Goal: Task Accomplishment & Management: Use online tool/utility

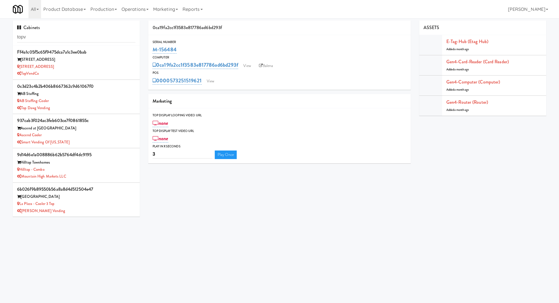
click at [67, 34] on input "topv" at bounding box center [76, 37] width 118 height 11
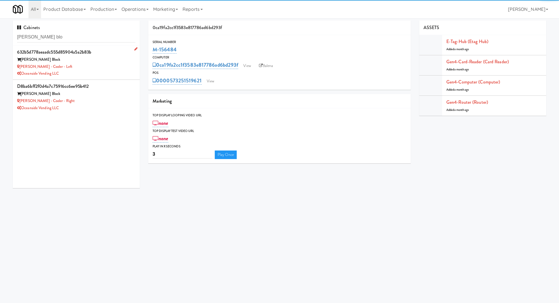
type input "baker blo"
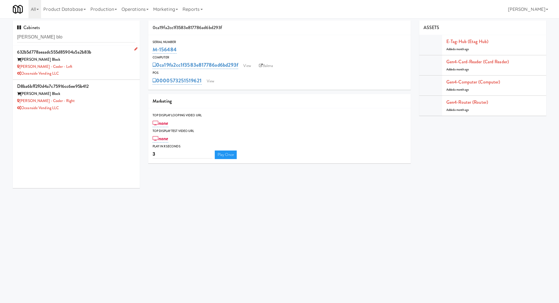
click at [90, 65] on div "Baker - Cooler - Left" at bounding box center [76, 66] width 118 height 7
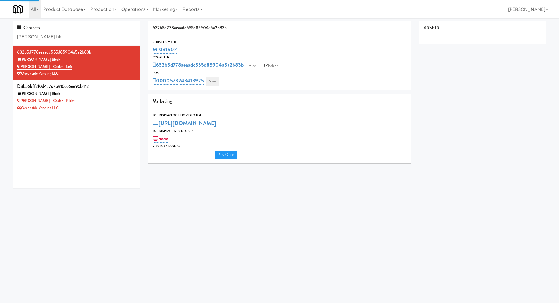
type input "3"
click at [215, 82] on link "View" at bounding box center [212, 81] width 13 height 9
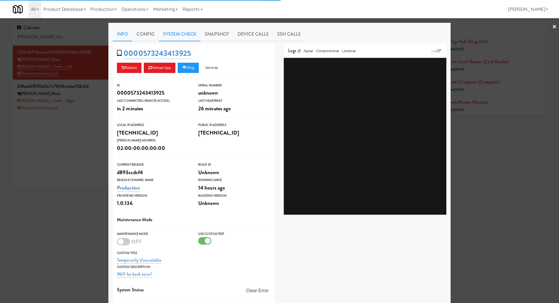
click at [169, 35] on link "System Check" at bounding box center [180, 34] width 42 height 14
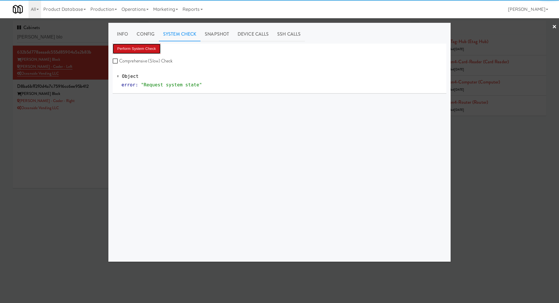
click at [146, 47] on button "Perform System Check" at bounding box center [137, 49] width 48 height 10
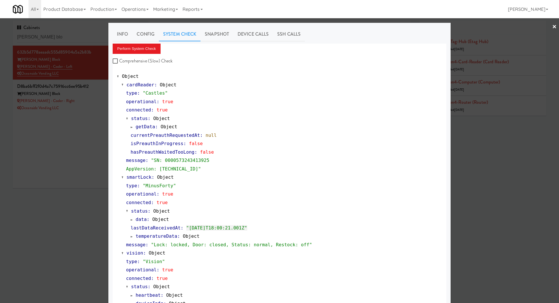
click at [95, 103] on div at bounding box center [279, 151] width 559 height 303
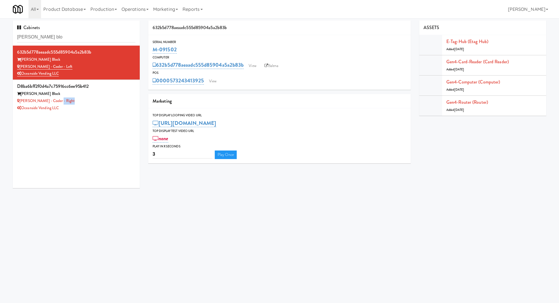
click at [95, 103] on div "Baker - Cooler - Right" at bounding box center [76, 101] width 118 height 7
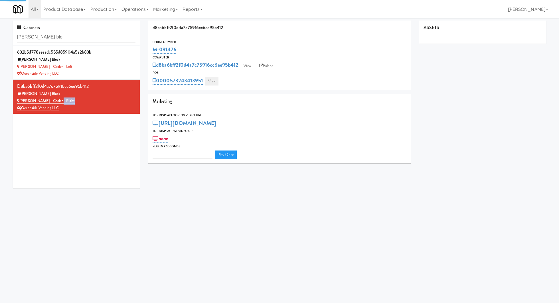
type input "3"
click at [209, 82] on link "View" at bounding box center [211, 81] width 13 height 9
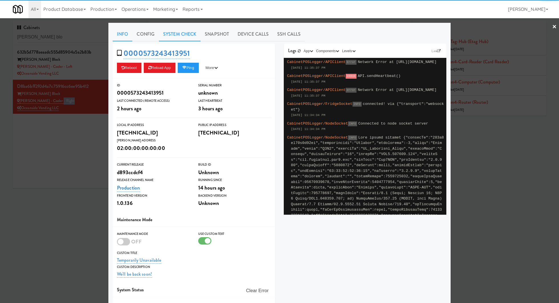
click at [175, 39] on link "System Check" at bounding box center [180, 34] width 42 height 14
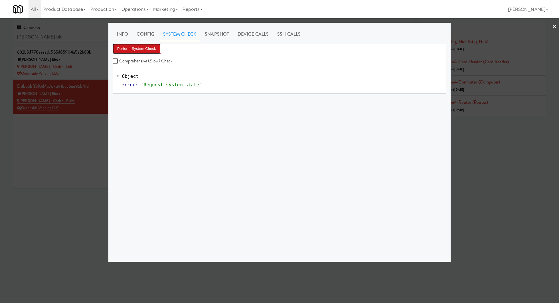
click at [145, 52] on button "Perform System Check" at bounding box center [137, 49] width 48 height 10
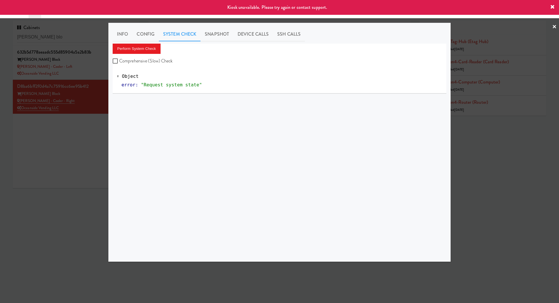
click at [82, 133] on div at bounding box center [279, 151] width 559 height 303
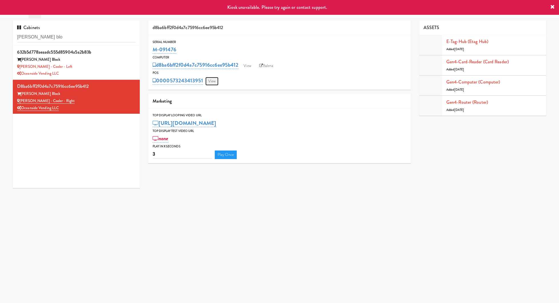
click at [217, 82] on link "View" at bounding box center [211, 81] width 13 height 9
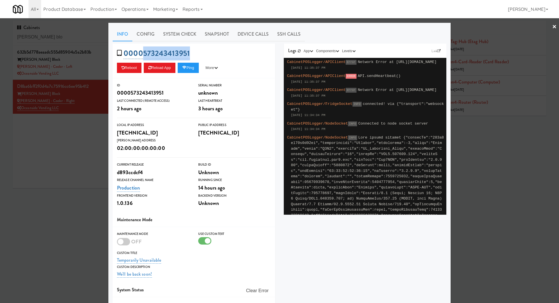
drag, startPoint x: 203, startPoint y: 50, endPoint x: 144, endPoint y: 54, distance: 59.0
click at [144, 54] on div "0000573243413951 Reboot Reload App Ping More Ping Server Restart Server Force R…" at bounding box center [194, 61] width 163 height 35
copy link "573243413951"
click at [79, 147] on div at bounding box center [279, 151] width 559 height 303
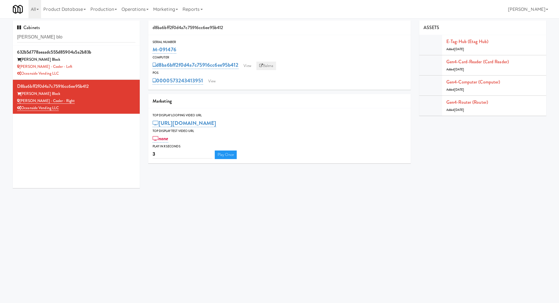
click at [270, 68] on link "Balena" at bounding box center [266, 66] width 20 height 9
click at [211, 84] on link "View" at bounding box center [211, 81] width 13 height 9
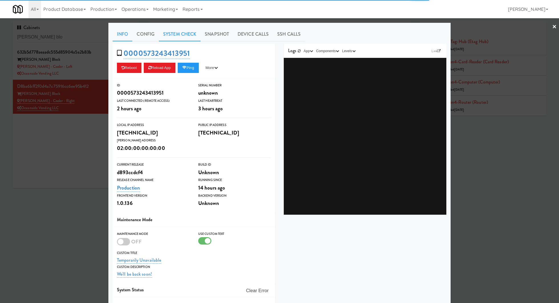
click at [167, 36] on link "System Check" at bounding box center [180, 34] width 42 height 14
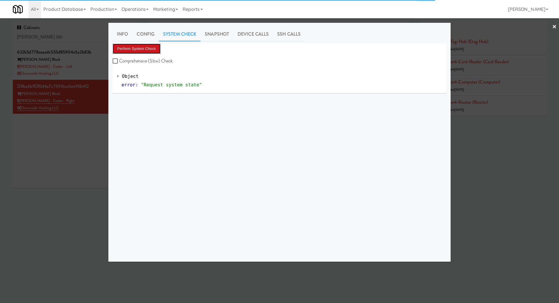
click at [148, 47] on button "Perform System Check" at bounding box center [137, 49] width 48 height 10
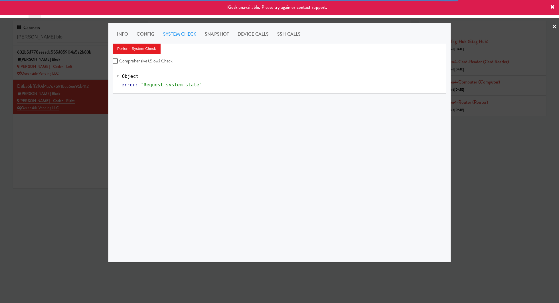
click at [73, 138] on div at bounding box center [279, 151] width 559 height 303
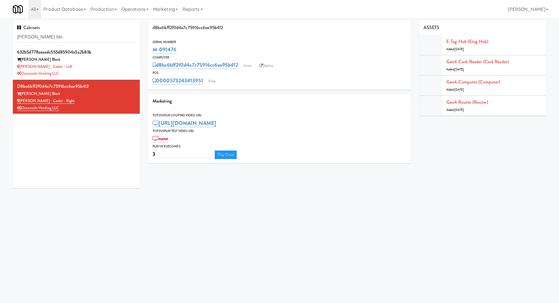
drag, startPoint x: 186, startPoint y: 49, endPoint x: 150, endPoint y: 49, distance: 35.7
click at [150, 49] on div "Serial Number M-091476" at bounding box center [279, 46] width 262 height 15
copy link "M-091476"
click at [57, 38] on input "[PERSON_NAME] blo" at bounding box center [76, 37] width 118 height 11
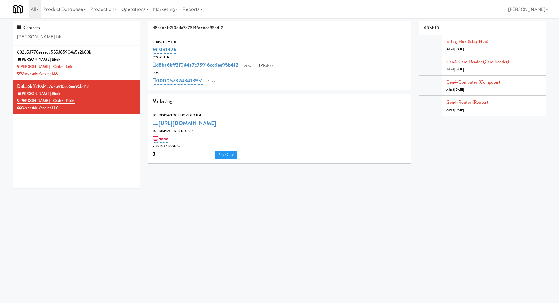
click at [57, 38] on input "[PERSON_NAME] blo" at bounding box center [76, 37] width 118 height 11
paste input "Sur Club - Main - Cooler"
click at [57, 38] on input "baker bloSur Club - Main - Cooler" at bounding box center [76, 37] width 118 height 11
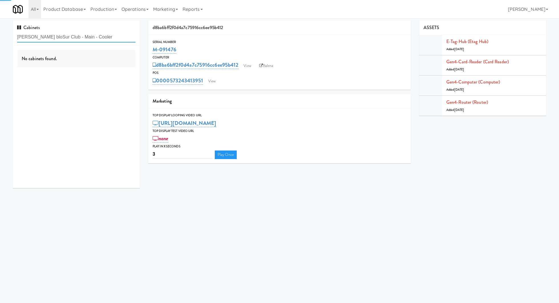
click at [57, 38] on input "baker bloSur Club - Main - Cooler" at bounding box center [76, 37] width 118 height 11
paste input "text"
type input "Sur Club - Main - Cooler"
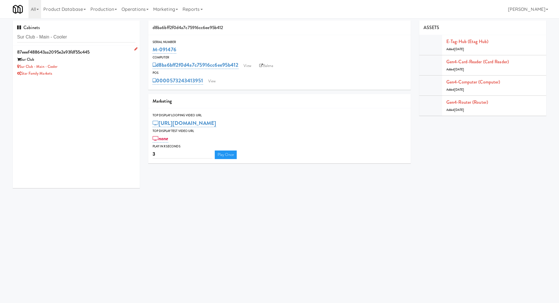
click at [83, 66] on div "Sur Club - Main - Cooler" at bounding box center [76, 66] width 118 height 7
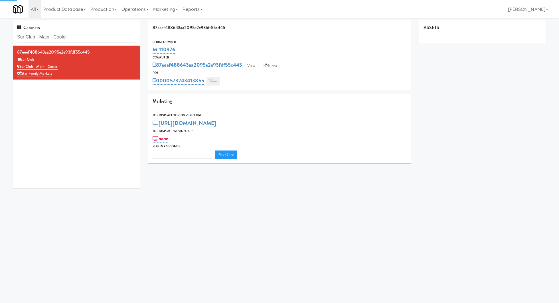
type input "3"
click at [215, 77] on link "View" at bounding box center [213, 81] width 13 height 9
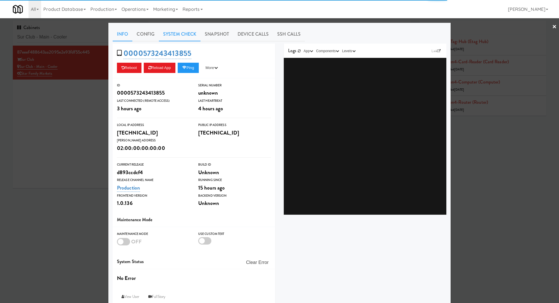
click at [185, 38] on link "System Check" at bounding box center [180, 34] width 42 height 14
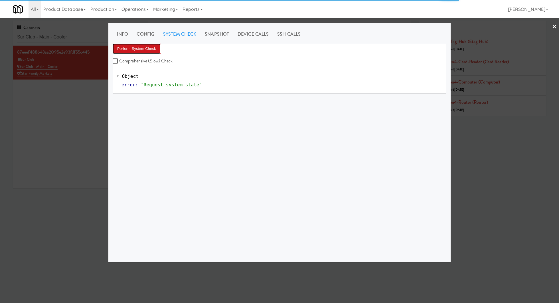
click at [153, 45] on button "Perform System Check" at bounding box center [137, 49] width 48 height 10
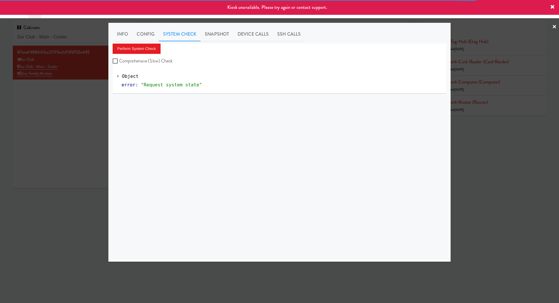
click at [80, 98] on div at bounding box center [279, 151] width 559 height 303
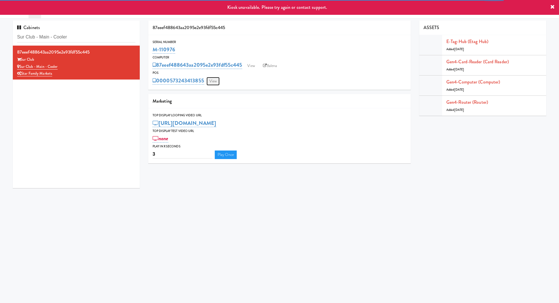
click at [217, 84] on link "View" at bounding box center [213, 81] width 13 height 9
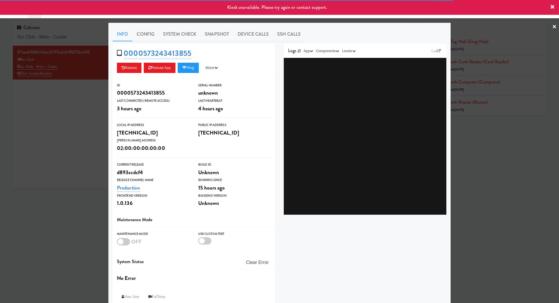
click at [85, 97] on div at bounding box center [279, 151] width 559 height 303
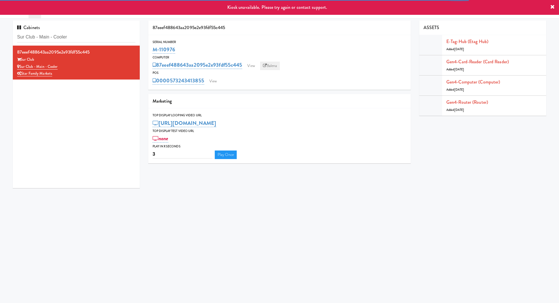
click at [268, 66] on link "Balena" at bounding box center [270, 66] width 20 height 9
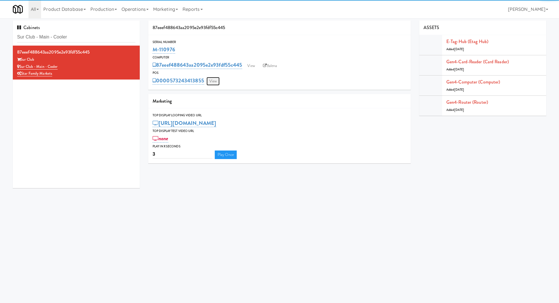
click at [215, 80] on link "View" at bounding box center [213, 81] width 13 height 9
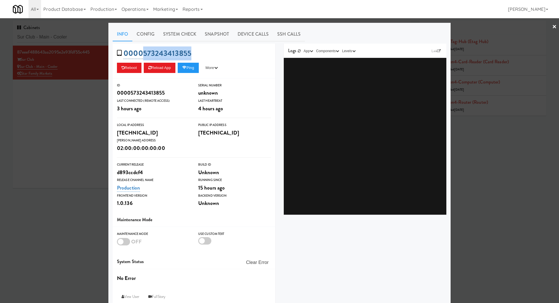
drag, startPoint x: 193, startPoint y: 52, endPoint x: 143, endPoint y: 52, distance: 50.5
click at [143, 52] on div "0000573243413855 Reboot Reload App Ping More Ping Server Restart Server Force R…" at bounding box center [194, 61] width 163 height 35
copy link "573243413855"
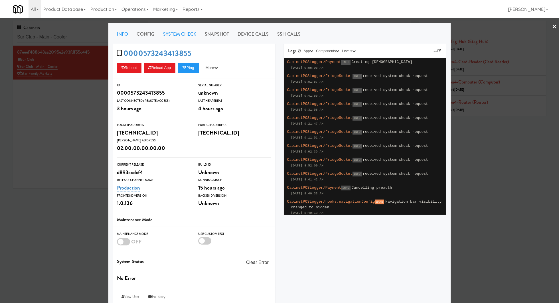
click at [181, 35] on link "System Check" at bounding box center [180, 34] width 42 height 14
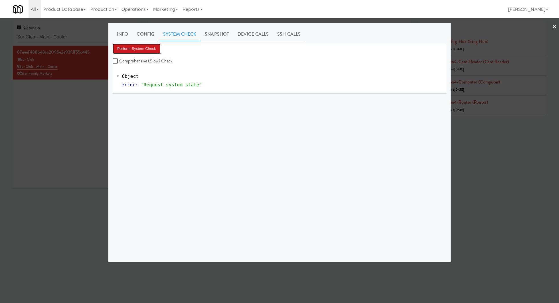
click at [153, 45] on button "Perform System Check" at bounding box center [137, 49] width 48 height 10
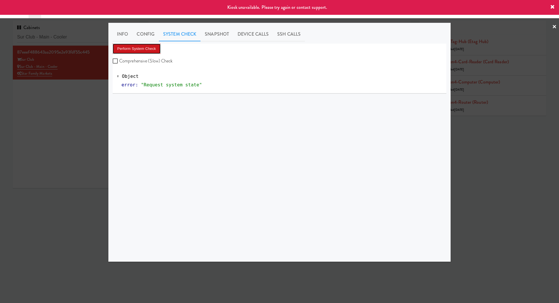
click at [153, 45] on button "Perform System Check" at bounding box center [137, 49] width 48 height 10
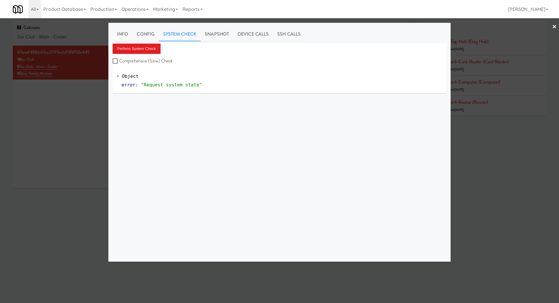
click at [79, 38] on div at bounding box center [279, 151] width 559 height 303
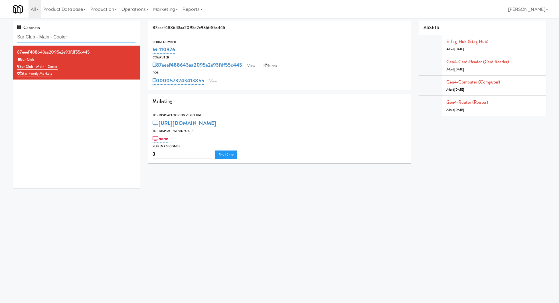
click at [79, 38] on input "Sur Club - Main - Cooler" at bounding box center [76, 37] width 118 height 11
click at [212, 80] on link "View" at bounding box center [213, 81] width 13 height 9
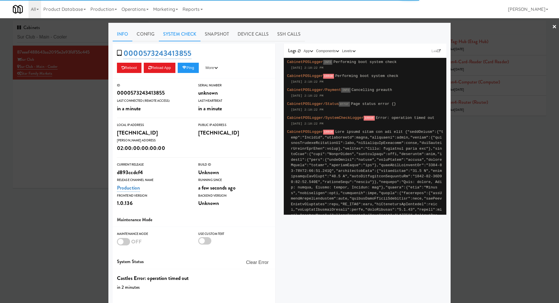
click at [193, 37] on link "System Check" at bounding box center [180, 34] width 42 height 14
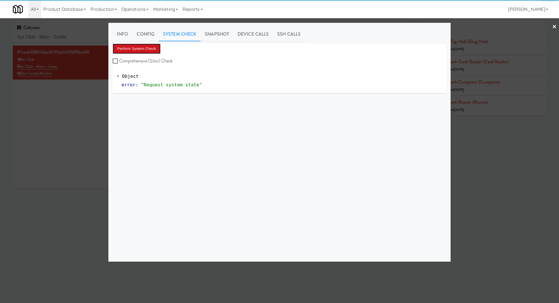
click at [151, 46] on button "Perform System Check" at bounding box center [137, 49] width 48 height 10
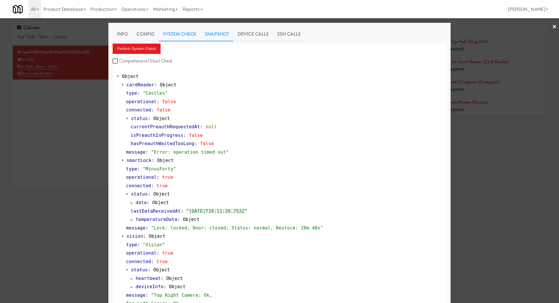
click at [227, 37] on link "Snapshot" at bounding box center [217, 34] width 33 height 14
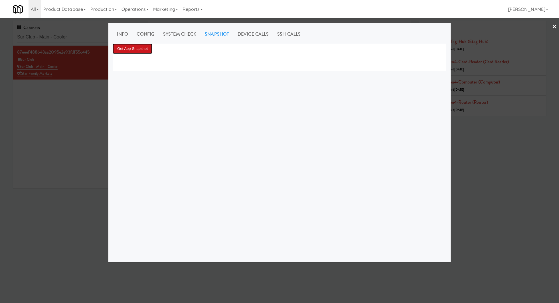
click at [144, 47] on button "Get App Snapshot" at bounding box center [133, 49] width 40 height 10
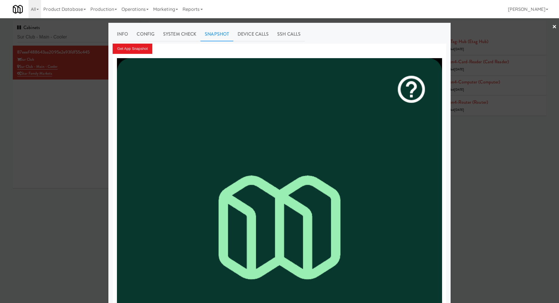
click at [62, 34] on div at bounding box center [279, 151] width 559 height 303
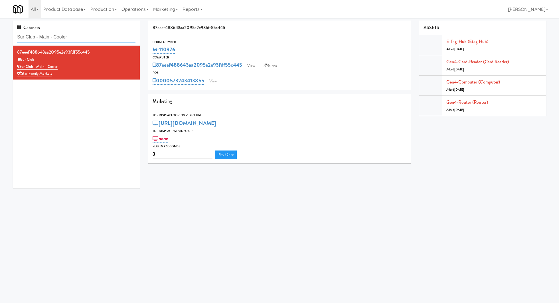
click at [62, 34] on input "Sur Club - Main - Cooler" at bounding box center [76, 37] width 118 height 11
type input "[PERSON_NAME]"
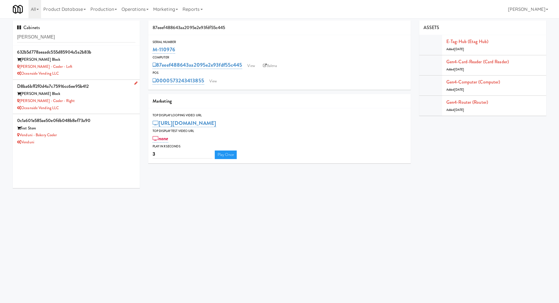
click at [100, 102] on div "[PERSON_NAME] - Cooler - Right" at bounding box center [76, 101] width 118 height 7
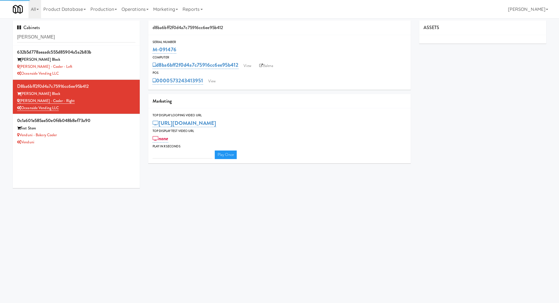
type input "3"
click at [208, 86] on div "Serial Number M-091476 Computer d8ba6bff2f0d4a7c75916cc6ee95b412 View Balena PO…" at bounding box center [279, 62] width 262 height 55
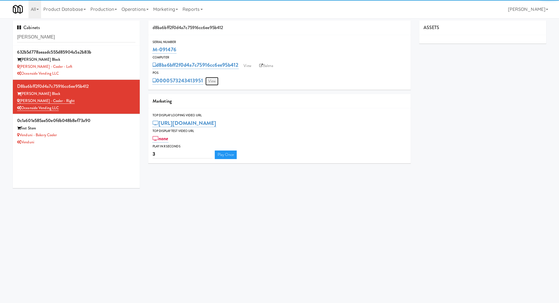
click at [211, 78] on link "View" at bounding box center [211, 81] width 13 height 9
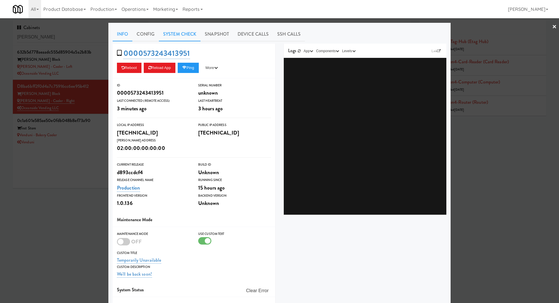
click at [185, 35] on link "System Check" at bounding box center [180, 34] width 42 height 14
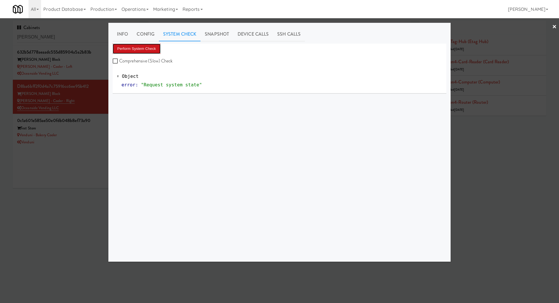
click at [150, 47] on button "Perform System Check" at bounding box center [137, 49] width 48 height 10
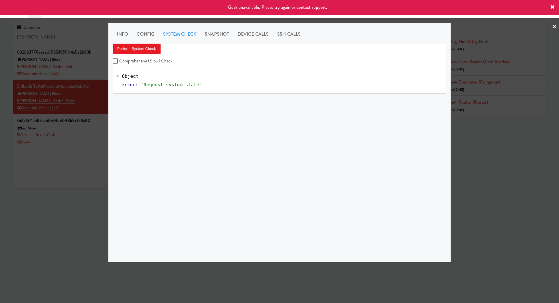
click at [88, 159] on div at bounding box center [279, 151] width 559 height 303
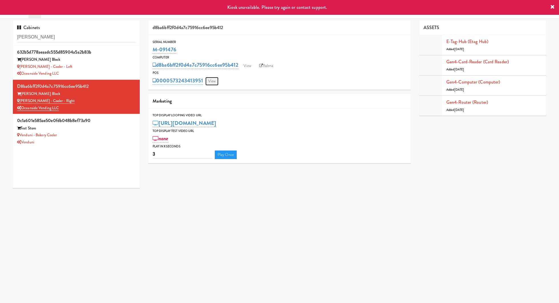
click at [217, 81] on link "View" at bounding box center [211, 81] width 13 height 9
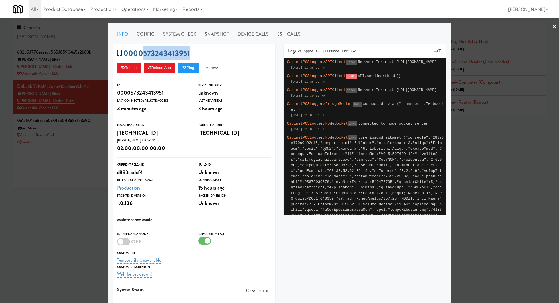
drag, startPoint x: 202, startPoint y: 56, endPoint x: 142, endPoint y: 56, distance: 60.8
click at [141, 56] on div "0000573243413951 Reboot Reload App Ping More Ping Server Restart Server Force R…" at bounding box center [194, 61] width 163 height 35
copy link "573243413951"
click at [49, 163] on div at bounding box center [279, 151] width 559 height 303
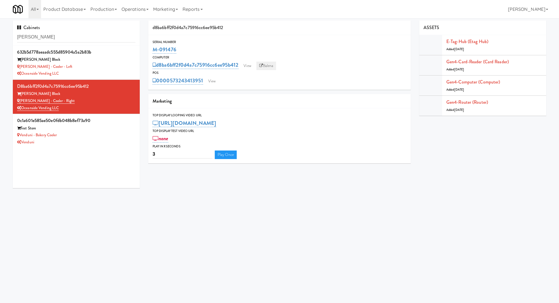
click at [263, 66] on icon at bounding box center [261, 66] width 4 height 4
click at [265, 68] on link "Balena" at bounding box center [266, 66] width 20 height 9
click at [212, 83] on link "View" at bounding box center [211, 81] width 13 height 9
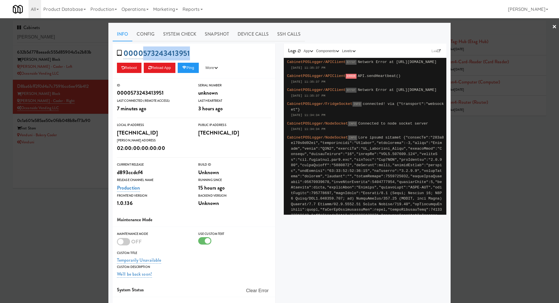
drag, startPoint x: 191, startPoint y: 58, endPoint x: 144, endPoint y: 55, distance: 47.1
click at [144, 55] on div "0000573243413951 Reboot Reload App Ping More Ping Server Restart Server Force R…" at bounding box center [194, 61] width 163 height 35
copy link "573243413951"
click at [163, 69] on button "Reload App" at bounding box center [160, 68] width 32 height 10
click at [181, 37] on link "System Check" at bounding box center [180, 34] width 42 height 14
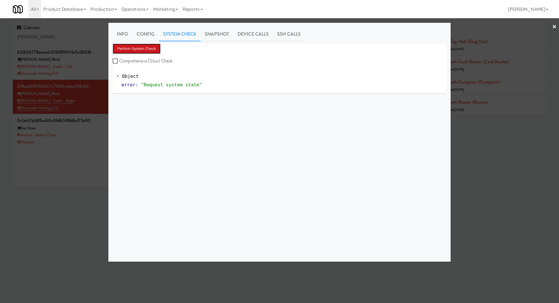
click at [142, 50] on button "Perform System Check" at bounding box center [137, 49] width 48 height 10
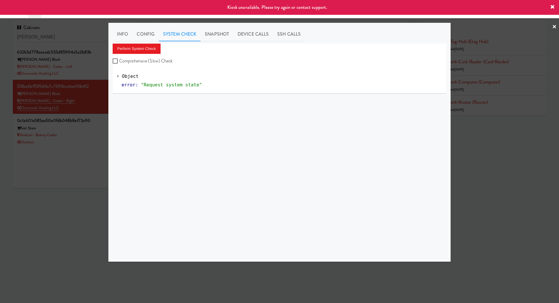
click at [72, 97] on div at bounding box center [279, 151] width 559 height 303
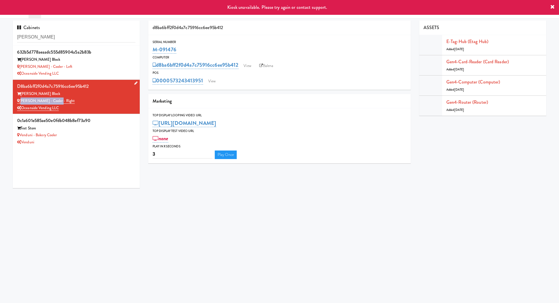
drag, startPoint x: 68, startPoint y: 99, endPoint x: 20, endPoint y: 99, distance: 47.9
click at [20, 99] on div "[PERSON_NAME] - Cooler - Right" at bounding box center [76, 101] width 118 height 7
copy link "[PERSON_NAME] - Cooler - Right"
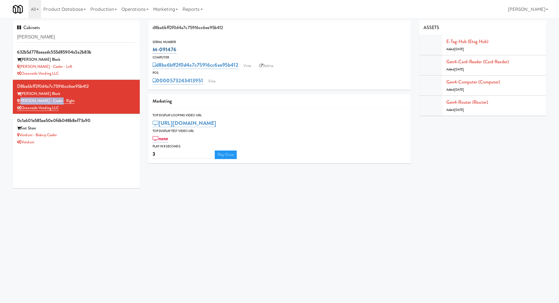
drag, startPoint x: 184, startPoint y: 52, endPoint x: 153, endPoint y: 52, distance: 31.1
click at [153, 52] on div "M-091476" at bounding box center [280, 50] width 254 height 10
copy link "M-091476"
click at [213, 82] on link "View" at bounding box center [211, 81] width 13 height 9
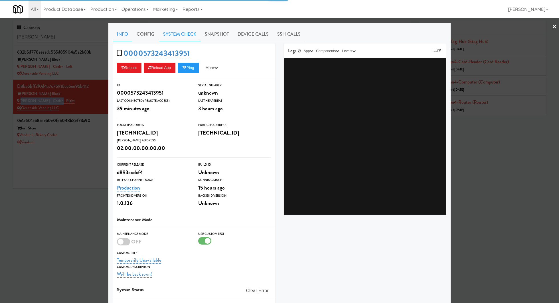
click at [181, 35] on link "System Check" at bounding box center [180, 34] width 42 height 14
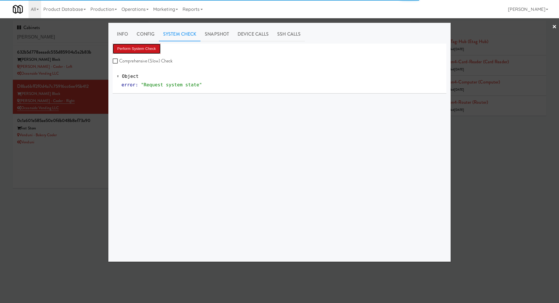
click at [149, 48] on button "Perform System Check" at bounding box center [137, 49] width 48 height 10
click at [120, 49] on button "Perform System Check" at bounding box center [137, 49] width 48 height 10
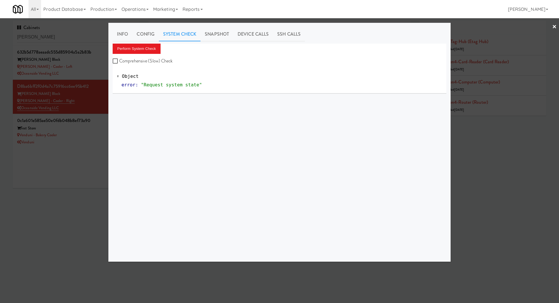
click at [71, 112] on div at bounding box center [279, 151] width 559 height 303
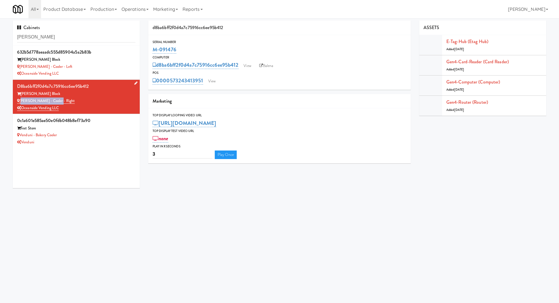
drag, startPoint x: 64, startPoint y: 98, endPoint x: 20, endPoint y: 99, distance: 43.4
click at [20, 99] on div "[PERSON_NAME] - Cooler - Right" at bounding box center [76, 101] width 118 height 7
copy link "[PERSON_NAME] - Cooler - Right"
click at [222, 82] on div "0000573243413951 View" at bounding box center [280, 81] width 254 height 10
click at [212, 82] on link "View" at bounding box center [211, 81] width 13 height 9
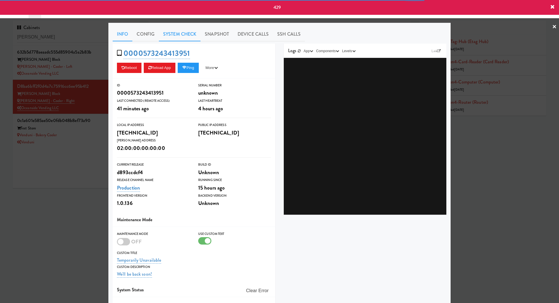
click at [168, 36] on link "System Check" at bounding box center [180, 34] width 42 height 14
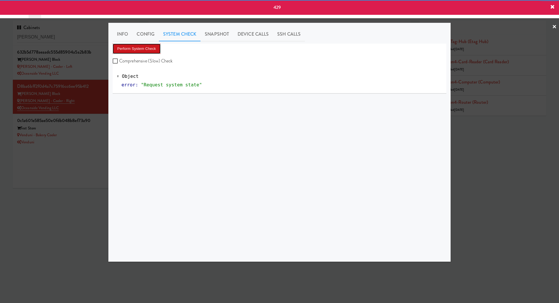
click at [148, 52] on button "Perform System Check" at bounding box center [137, 49] width 48 height 10
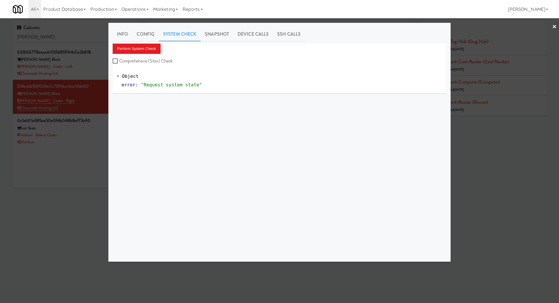
click at [84, 101] on div at bounding box center [279, 151] width 559 height 303
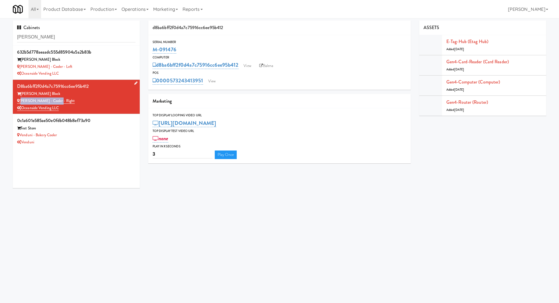
drag, startPoint x: 65, startPoint y: 100, endPoint x: 20, endPoint y: 100, distance: 45.1
click at [20, 100] on div "[PERSON_NAME] - Cooler - Right" at bounding box center [76, 101] width 118 height 7
copy link "[PERSON_NAME] - Cooler - Right"
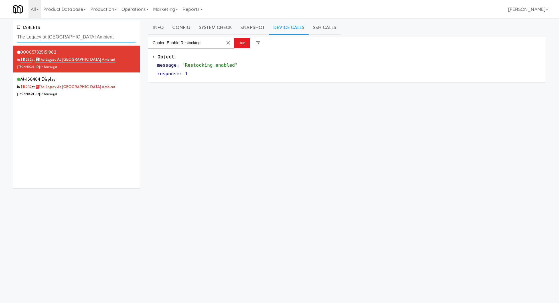
drag, startPoint x: 0, startPoint y: 0, endPoint x: 49, endPoint y: 35, distance: 60.2
click at [49, 35] on input "The Legacy at Centennial Gym Ambient" at bounding box center [76, 37] width 118 height 11
paste input "Sur Club - Main - Cooler"
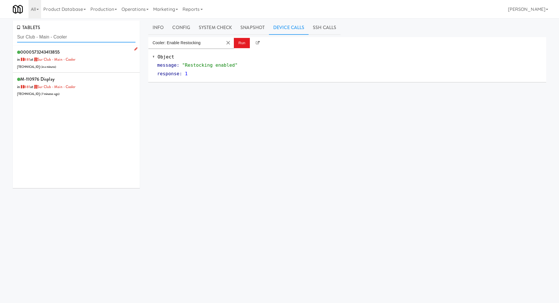
type input "Sur Club - Main - Cooler"
click at [98, 58] on div "0000573243413855 in 881 at Sur Club - Main - Cooler 206.0.69.32 ( in a minute )" at bounding box center [76, 59] width 118 height 23
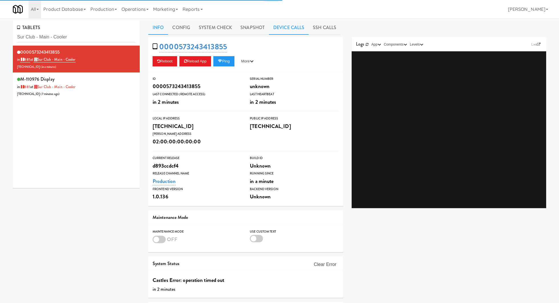
click at [295, 31] on link "Device Calls" at bounding box center [289, 28] width 40 height 14
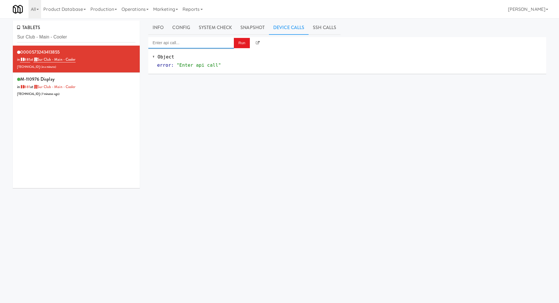
click at [227, 38] on input "Enter api call..." at bounding box center [191, 42] width 86 height 11
click at [226, 55] on div "Cooler: Enable Restocking" at bounding box center [191, 51] width 77 height 7
type input "Cooler: Enable Restocking"
click at [234, 47] on button "Run" at bounding box center [242, 43] width 16 height 10
click at [63, 34] on input "Sur Club - Main - Cooler" at bounding box center [76, 37] width 118 height 11
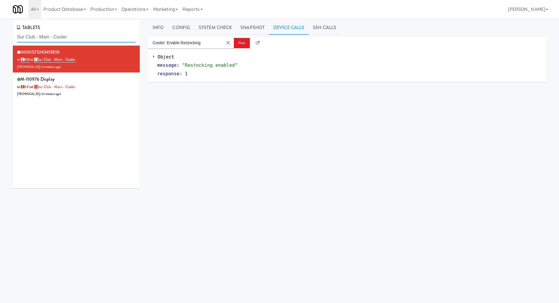
click at [63, 34] on input "Sur Club - Main - Cooler" at bounding box center [76, 37] width 118 height 11
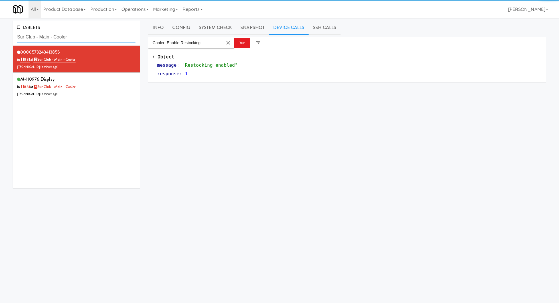
click at [62, 41] on input "Sur Club - Main - Cooler" at bounding box center [76, 37] width 118 height 11
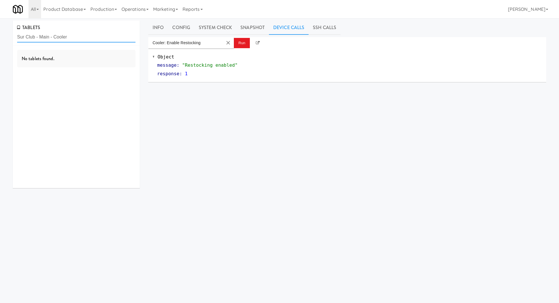
click at [62, 41] on input "Sur Club - Main - Cooler" at bounding box center [76, 37] width 118 height 11
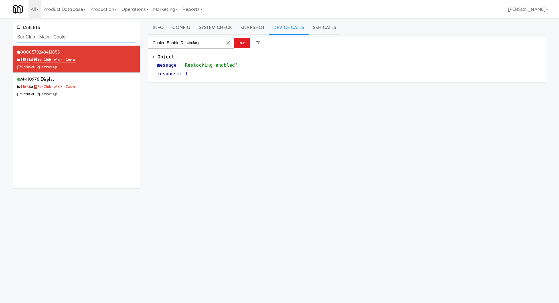
paste input "[PERSON_NAME] - Cooler - Right"
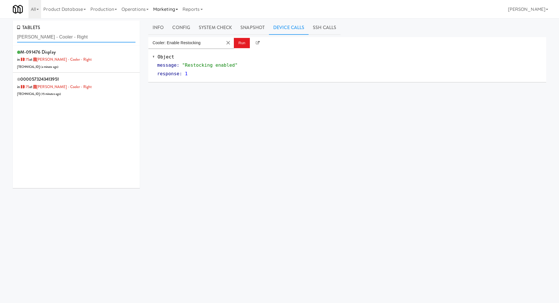
type input "[PERSON_NAME] - Cooler - Right"
click at [88, 65] on div "M-091476 Display in 175 at Baker - Cooler - Right 99.67.155.48 ( 27 minutes ago…" at bounding box center [76, 59] width 118 height 23
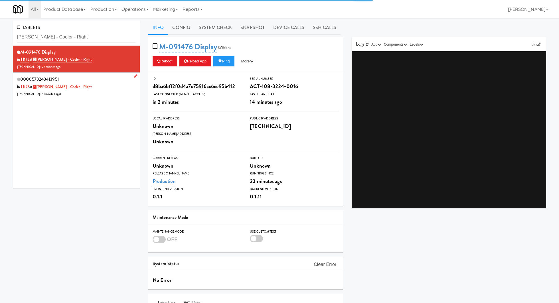
click at [94, 94] on div "0000573243413951 in 175 at Baker - Cooler - Right 99.67.155.48 ( 41 minutes ago…" at bounding box center [76, 86] width 118 height 23
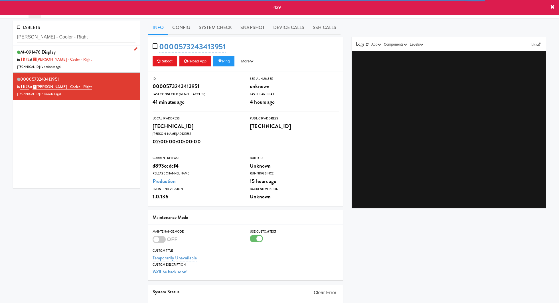
click at [93, 55] on div "M-091476 Display in 175 at Baker - Cooler - Right 99.67.155.48 ( 27 minutes ago…" at bounding box center [76, 59] width 118 height 23
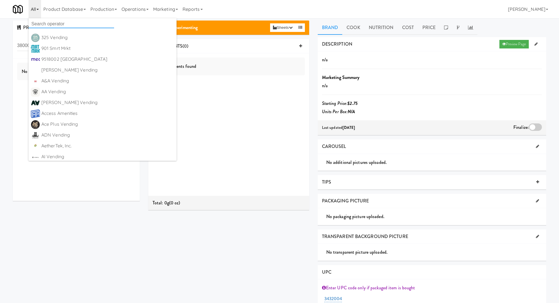
click at [37, 23] on input "text" at bounding box center [72, 24] width 86 height 9
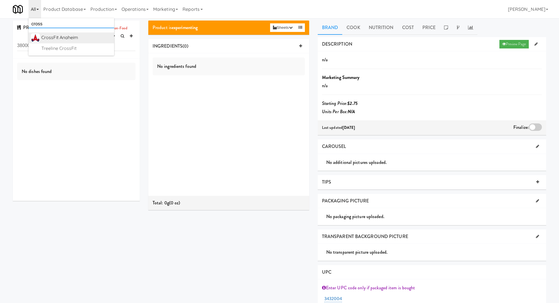
type input "cross"
click at [53, 35] on div "CrossFit Anaheim" at bounding box center [76, 37] width 70 height 9
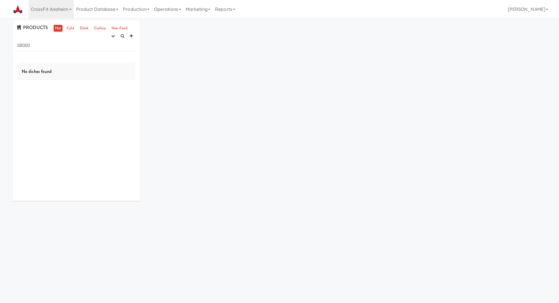
click at [48, 44] on input "38000" at bounding box center [76, 46] width 118 height 11
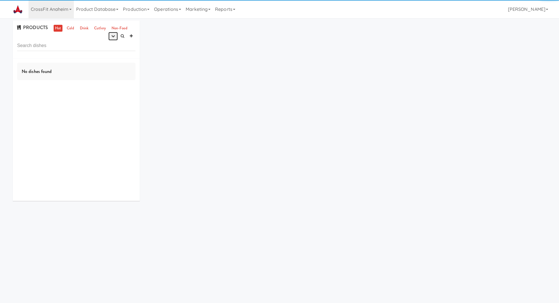
click at [114, 36] on icon "button" at bounding box center [113, 36] width 4 height 4
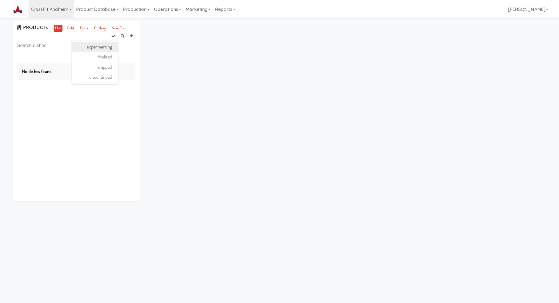
click at [111, 45] on link "experimenting" at bounding box center [95, 47] width 46 height 10
click at [69, 29] on link "Cold" at bounding box center [70, 28] width 10 height 7
click at [109, 38] on button "button" at bounding box center [112, 36] width 9 height 9
click at [82, 28] on link "Drink" at bounding box center [84, 28] width 12 height 7
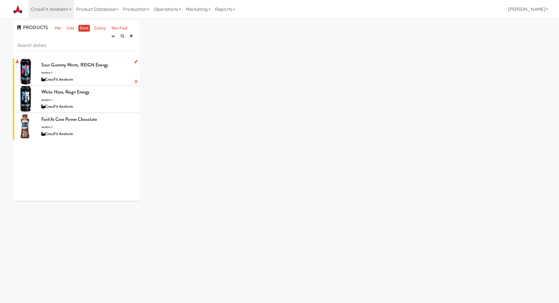
click at [117, 77] on div "CrossFit Anaheim" at bounding box center [88, 79] width 94 height 7
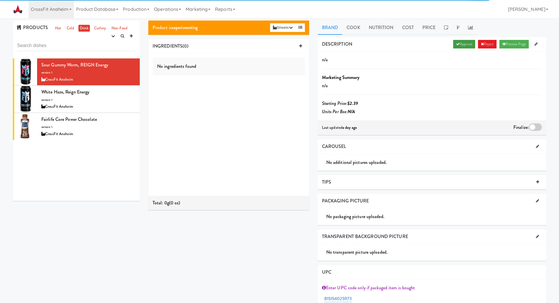
click at [453, 46] on link "Approve" at bounding box center [464, 44] width 22 height 9
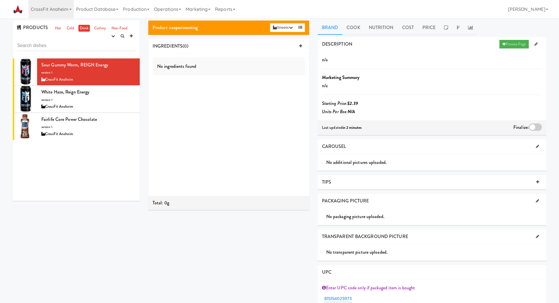
click at [536, 130] on div at bounding box center [535, 127] width 13 height 7
click at [0, 0] on input "checkbox" at bounding box center [0, 0] width 0 height 0
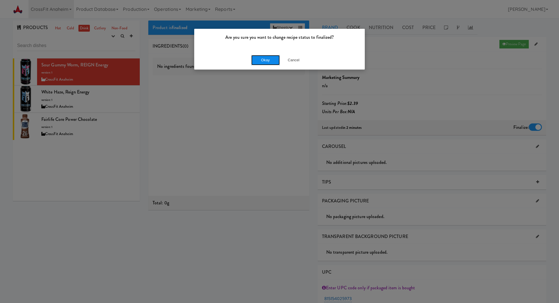
click at [262, 61] on button "Okay" at bounding box center [265, 60] width 29 height 10
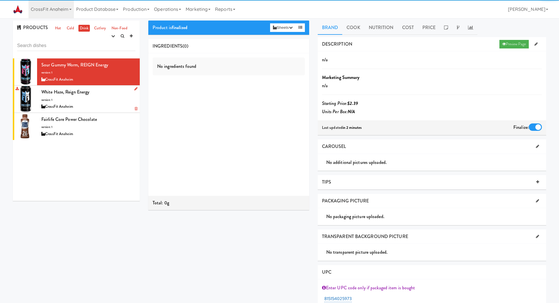
click at [112, 98] on div "White Haze, Reign Energy version: 1 CrossFit Anaheim" at bounding box center [88, 99] width 94 height 23
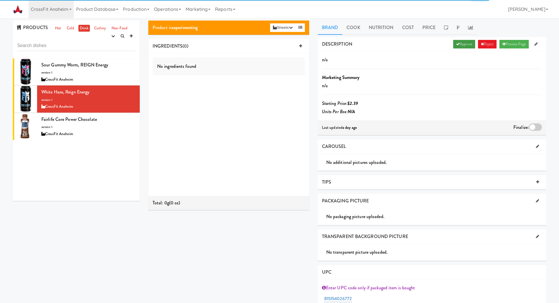
click at [459, 45] on link "Approve" at bounding box center [464, 44] width 22 height 9
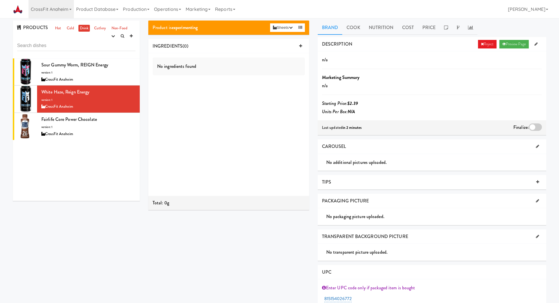
click at [535, 126] on div at bounding box center [535, 127] width 13 height 7
click at [0, 0] on input "checkbox" at bounding box center [0, 0] width 0 height 0
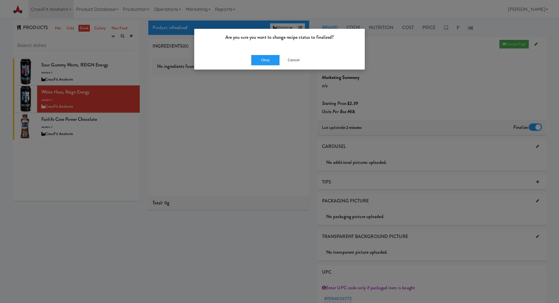
click at [254, 54] on div "Okay Cancel" at bounding box center [279, 60] width 171 height 19
click at [254, 59] on button "Okay" at bounding box center [265, 60] width 29 height 10
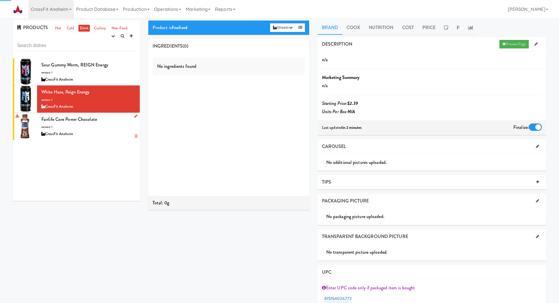
click at [113, 131] on div "CrossFit Anaheim" at bounding box center [88, 134] width 94 height 7
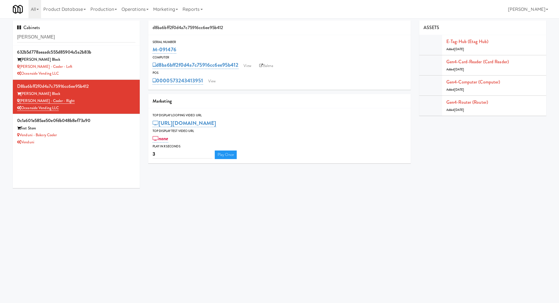
click at [77, 38] on input "[PERSON_NAME]" at bounding box center [76, 37] width 118 height 11
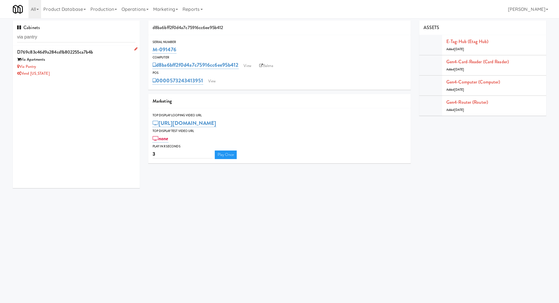
type input "via pantry"
click at [109, 69] on div "Via Pantry" at bounding box center [76, 66] width 118 height 7
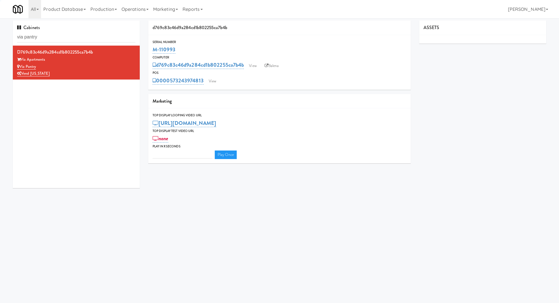
type input "3"
click at [217, 82] on link "View" at bounding box center [212, 81] width 13 height 9
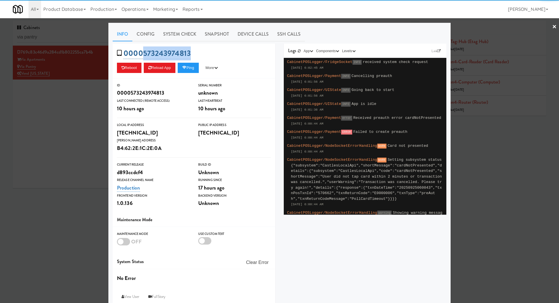
drag, startPoint x: 209, startPoint y: 52, endPoint x: 143, endPoint y: 54, distance: 66.2
click at [143, 54] on div "0000573243974813 Reboot Reload App Ping More Ping Server Restart Server Force R…" at bounding box center [194, 61] width 163 height 35
copy link "573243974813"
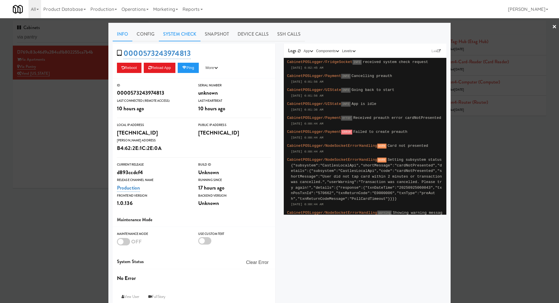
click at [172, 33] on link "System Check" at bounding box center [180, 34] width 42 height 14
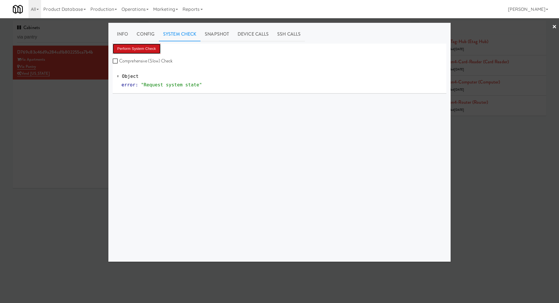
click at [150, 51] on button "Perform System Check" at bounding box center [137, 49] width 48 height 10
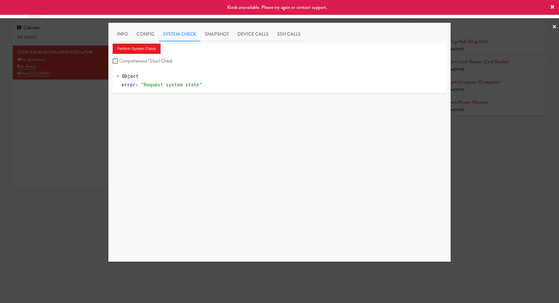
click at [38, 118] on div at bounding box center [279, 151] width 559 height 303
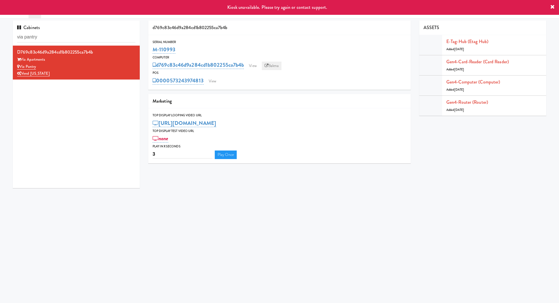
click at [274, 64] on link "Balena" at bounding box center [272, 66] width 20 height 9
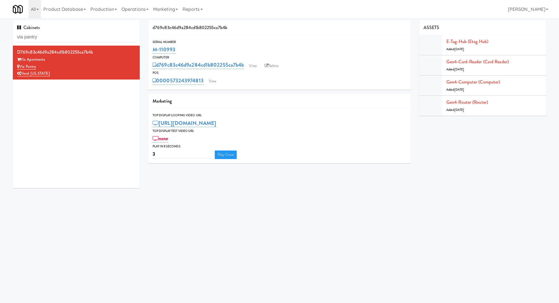
drag, startPoint x: 185, startPoint y: 51, endPoint x: 151, endPoint y: 51, distance: 34.0
click at [151, 50] on div "Serial Number M-110993" at bounding box center [279, 46] width 262 height 15
copy link "M-110993"
click at [102, 58] on div "Via Apartments" at bounding box center [76, 59] width 118 height 7
drag, startPoint x: 181, startPoint y: 47, endPoint x: 150, endPoint y: 49, distance: 31.1
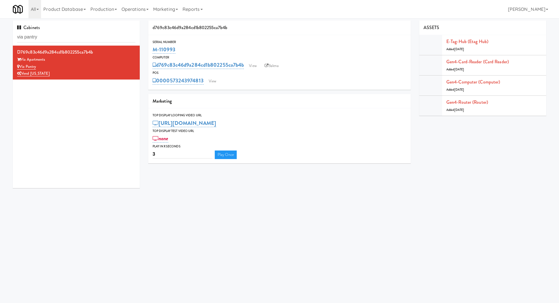
click at [150, 49] on div "Serial Number M-110993" at bounding box center [279, 46] width 262 height 15
copy link "M-110993"
click at [216, 78] on link "View" at bounding box center [212, 81] width 13 height 9
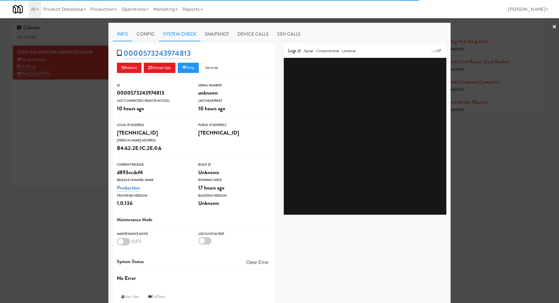
click at [177, 38] on link "System Check" at bounding box center [180, 34] width 42 height 14
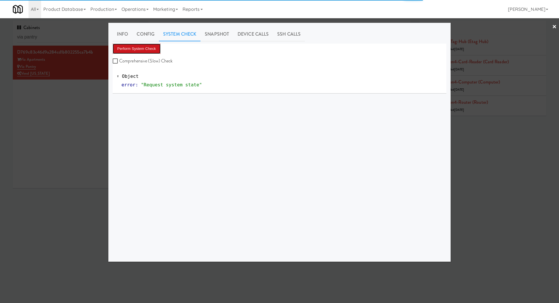
click at [145, 49] on button "Perform System Check" at bounding box center [137, 49] width 48 height 10
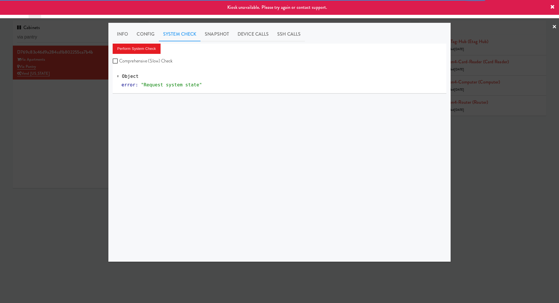
click at [83, 87] on div at bounding box center [279, 151] width 559 height 303
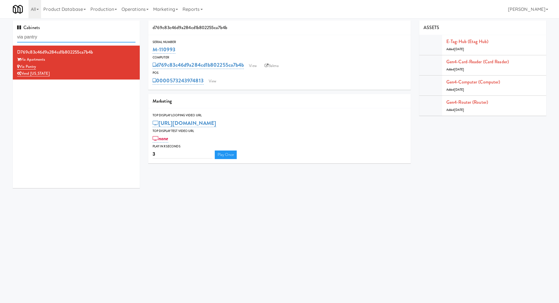
click at [55, 41] on input "via pantry" at bounding box center [76, 37] width 118 height 11
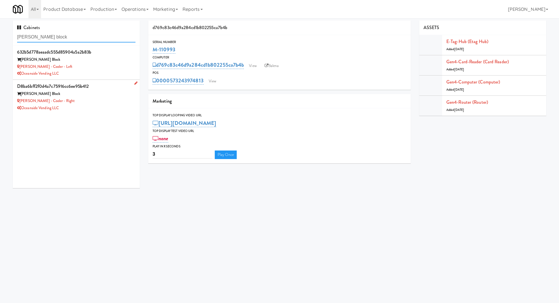
type input "baker block"
click at [86, 102] on div "[PERSON_NAME] - Cooler - Right" at bounding box center [76, 101] width 118 height 7
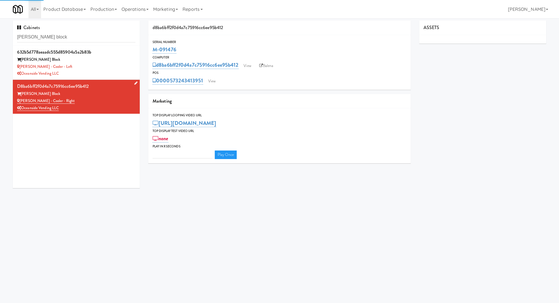
type input "3"
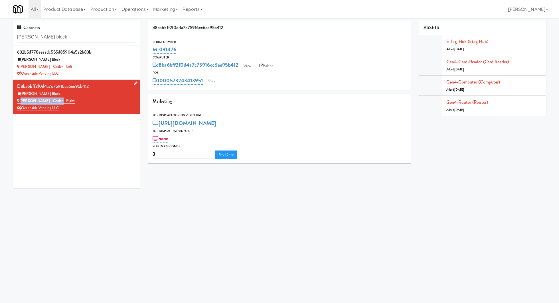
drag, startPoint x: 70, startPoint y: 100, endPoint x: 21, endPoint y: 100, distance: 49.6
click at [21, 100] on div "[PERSON_NAME] - Cooler - Right" at bounding box center [76, 101] width 118 height 7
click at [215, 84] on link "View" at bounding box center [211, 81] width 13 height 9
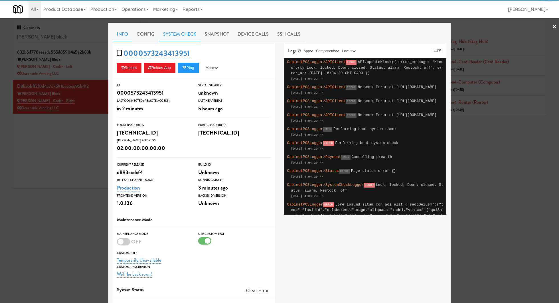
click at [176, 37] on link "System Check" at bounding box center [180, 34] width 42 height 14
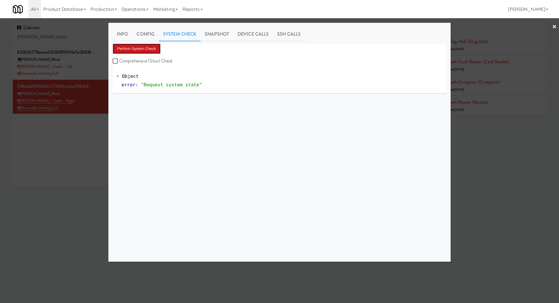
click at [151, 49] on button "Perform System Check" at bounding box center [137, 49] width 48 height 10
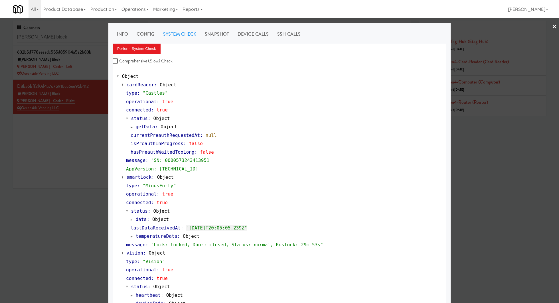
click at [88, 181] on div at bounding box center [279, 151] width 559 height 303
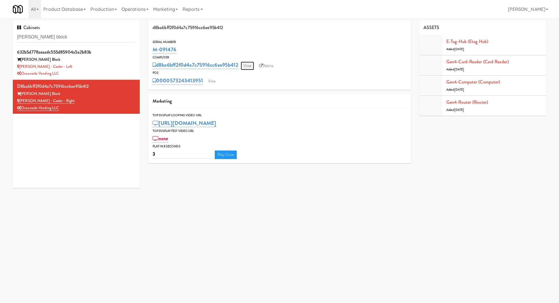
click at [253, 68] on link "View" at bounding box center [247, 66] width 13 height 9
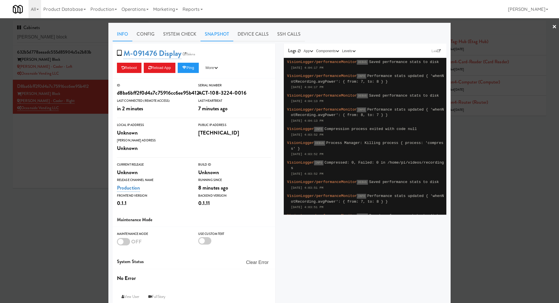
click at [217, 36] on link "Snapshot" at bounding box center [217, 34] width 33 height 14
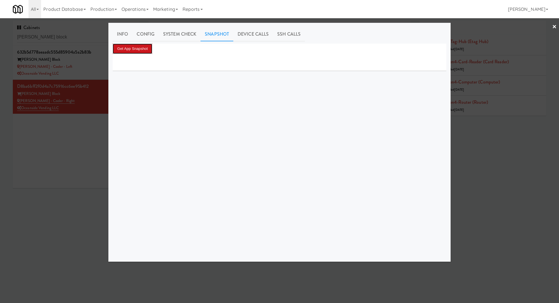
click at [141, 51] on button "Get App Snapshot" at bounding box center [133, 49] width 40 height 10
click at [176, 36] on link "System Check" at bounding box center [180, 34] width 42 height 14
click at [144, 52] on button "Perform System Check" at bounding box center [137, 49] width 48 height 10
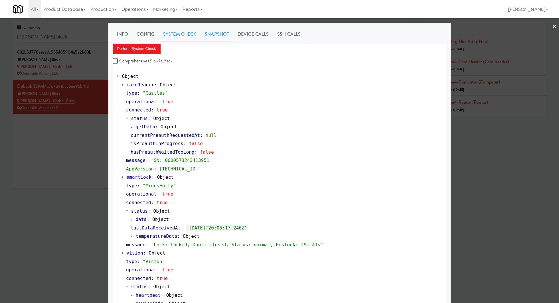
click at [212, 37] on link "Snapshot" at bounding box center [217, 34] width 33 height 14
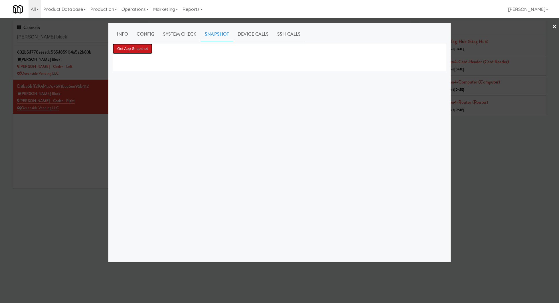
click at [144, 48] on button "Get App Snapshot" at bounding box center [133, 49] width 40 height 10
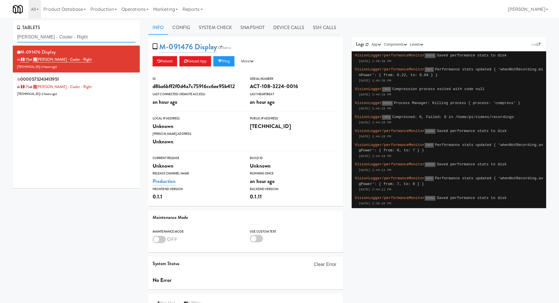
click at [62, 36] on input "[PERSON_NAME] - Cooler - Right" at bounding box center [76, 37] width 118 height 11
paste input "573243974813"
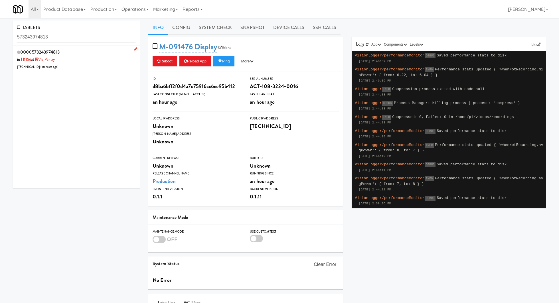
click at [91, 66] on div "0000573243974813 in [DATE] at [STREET_ADDRESS][TECHNICAL_ID] ( 10 hours ago )" at bounding box center [76, 59] width 118 height 23
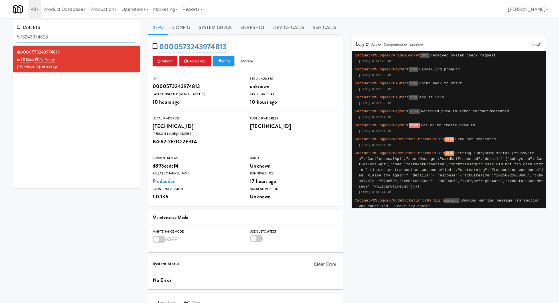
click at [59, 37] on input "573243974813" at bounding box center [76, 37] width 118 height 11
paste input "[PERSON_NAME] - Cooler - Right"
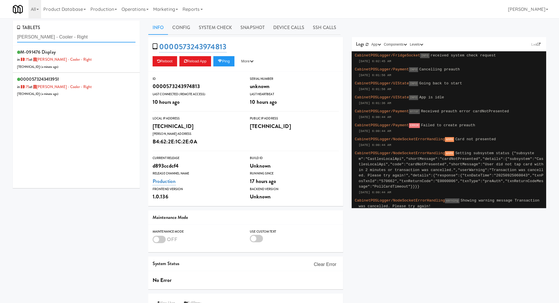
type input "[PERSON_NAME] - Cooler - Right"
click at [94, 84] on div "0000573243413951 in 175 at [PERSON_NAME] - Cooler - Right [TECHNICAL_ID] ( a mi…" at bounding box center [76, 86] width 118 height 23
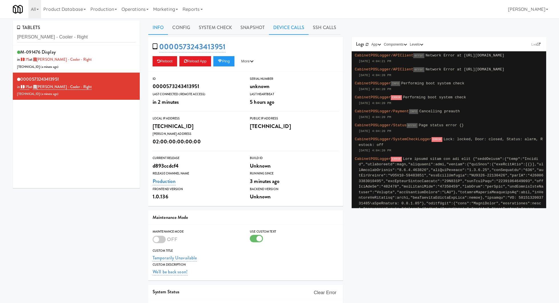
click at [290, 23] on link "Device Calls" at bounding box center [289, 28] width 40 height 14
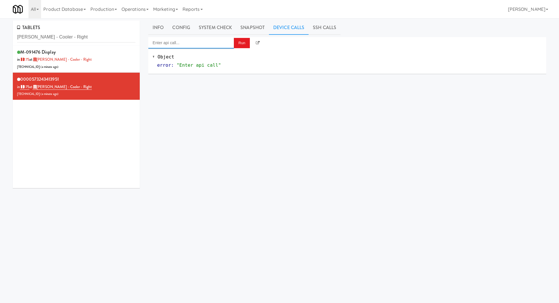
click at [215, 45] on input "Enter api call..." at bounding box center [191, 42] width 86 height 11
click at [202, 45] on input "ena" at bounding box center [185, 42] width 74 height 11
click at [202, 52] on div "Cooler: Enable Restocking" at bounding box center [191, 51] width 77 height 7
type input "Cooler: Enable Restocking"
click at [237, 48] on button "Run" at bounding box center [242, 43] width 16 height 10
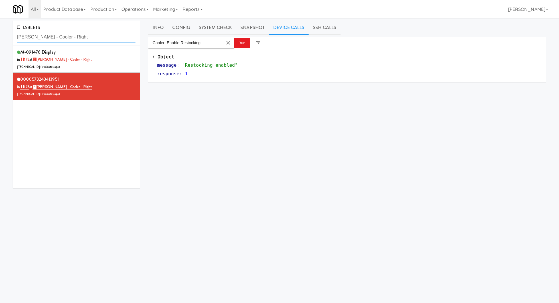
click at [55, 39] on input "[PERSON_NAME] - Cooler - Right" at bounding box center [76, 37] width 118 height 11
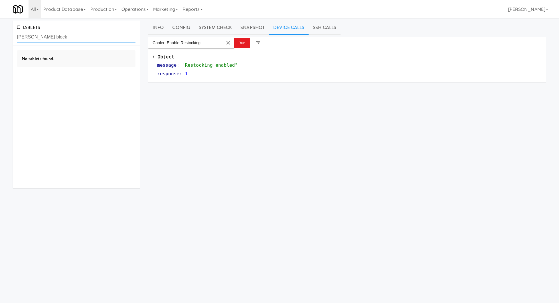
click at [55, 40] on input "baker block" at bounding box center [76, 37] width 118 height 11
click at [40, 39] on input "baker block" at bounding box center [76, 37] width 118 height 11
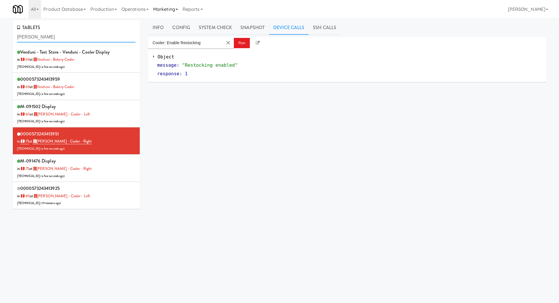
type input "baker"
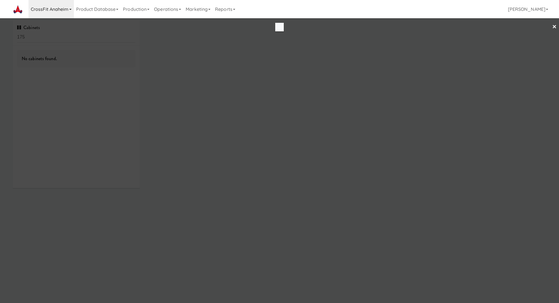
click at [42, 13] on link "CrossFit Anaheim" at bounding box center [51, 9] width 45 height 18
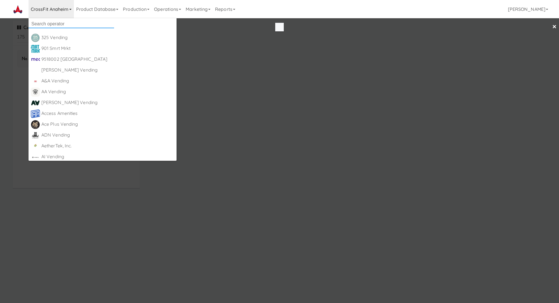
click at [44, 20] on input "text" at bounding box center [72, 24] width 86 height 9
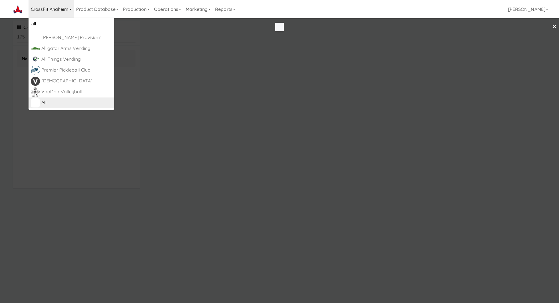
type input "all"
click at [47, 98] on div "All" at bounding box center [76, 102] width 70 height 9
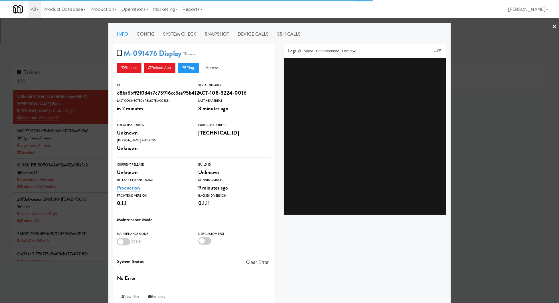
type input "3"
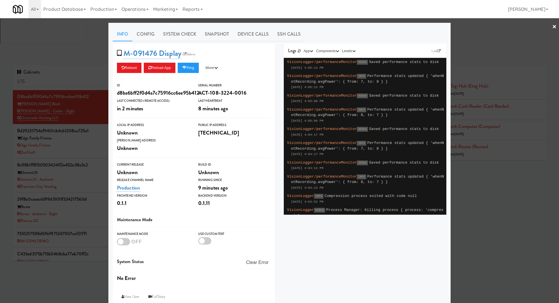
click at [51, 39] on div at bounding box center [279, 151] width 559 height 303
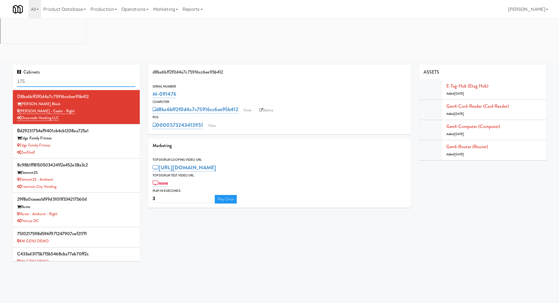
click at [51, 76] on input "175" at bounding box center [76, 81] width 118 height 11
paste input "[PERSON_NAME] - Cooler - Right"
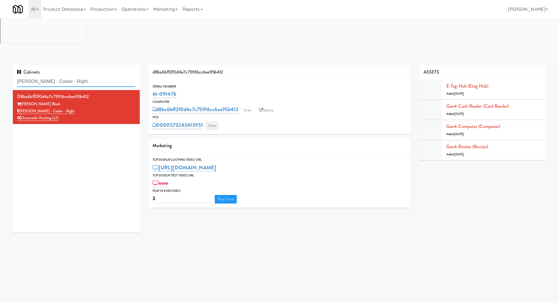
type input "[PERSON_NAME] - Cooler - Right"
click at [208, 122] on link "View" at bounding box center [211, 126] width 13 height 9
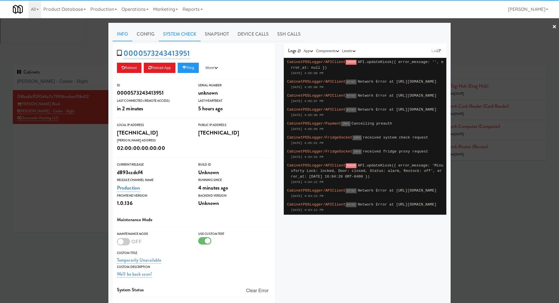
click at [187, 38] on link "System Check" at bounding box center [180, 34] width 42 height 14
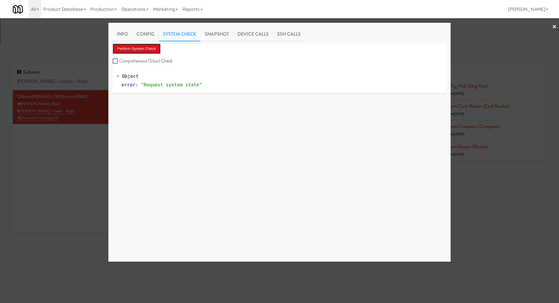
click at [150, 48] on button "Perform System Check" at bounding box center [137, 49] width 48 height 10
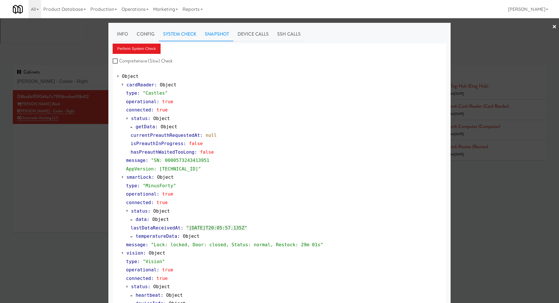
click at [217, 34] on link "Snapshot" at bounding box center [217, 34] width 33 height 14
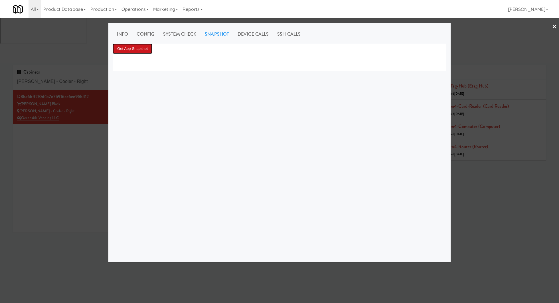
click at [146, 48] on button "Get App Snapshot" at bounding box center [133, 49] width 40 height 10
click at [117, 63] on img at bounding box center [119, 62] width 5 height 5
click at [80, 110] on div at bounding box center [279, 151] width 559 height 303
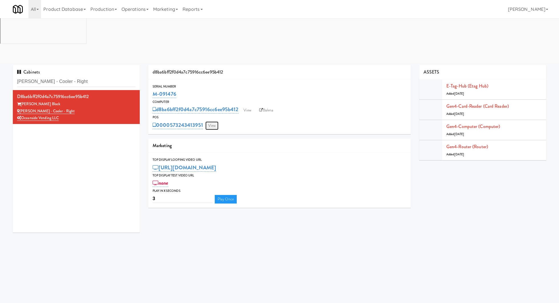
click at [213, 122] on link "View" at bounding box center [211, 126] width 13 height 9
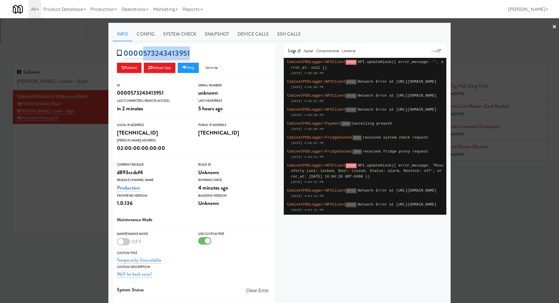
drag, startPoint x: 195, startPoint y: 51, endPoint x: 142, endPoint y: 52, distance: 53.4
click at [142, 52] on div "0000573243413951 Reboot Reload App Ping More Ping Server Restart Server Force R…" at bounding box center [194, 61] width 163 height 35
copy link "573243413951"
click at [82, 110] on div at bounding box center [279, 151] width 559 height 303
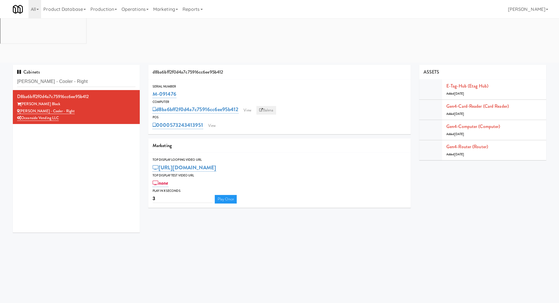
click at [270, 106] on link "Balena" at bounding box center [266, 110] width 20 height 9
drag, startPoint x: 180, startPoint y: 50, endPoint x: 149, endPoint y: 50, distance: 31.4
click at [149, 84] on div "Serial Number M-091476" at bounding box center [279, 91] width 262 height 15
copy link "M-091476"
click at [213, 122] on link "View" at bounding box center [211, 126] width 13 height 9
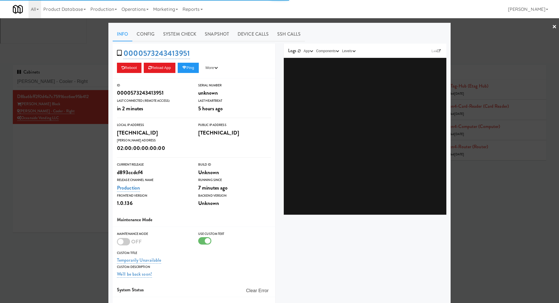
click at [188, 34] on link "System Check" at bounding box center [180, 34] width 42 height 14
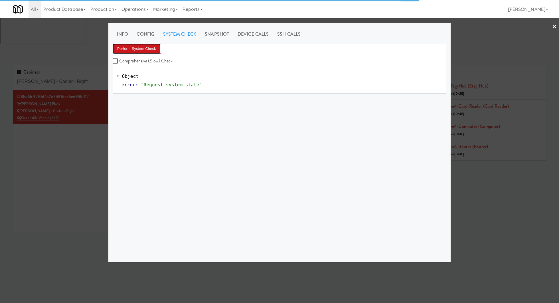
click at [149, 47] on button "Perform System Check" at bounding box center [137, 49] width 48 height 10
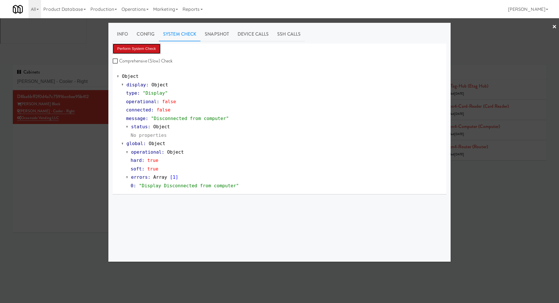
click at [149, 47] on button "Perform System Check" at bounding box center [137, 49] width 48 height 10
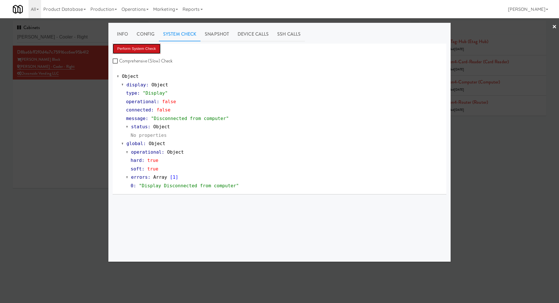
click at [143, 51] on button "Perform System Check" at bounding box center [137, 49] width 48 height 10
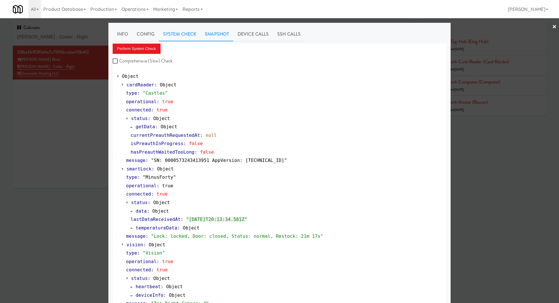
click at [221, 33] on link "Snapshot" at bounding box center [217, 34] width 33 height 14
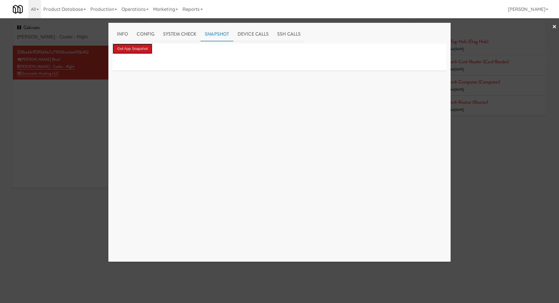
click at [151, 44] on button "Get App Snapshot" at bounding box center [133, 49] width 40 height 10
